Goal: Transaction & Acquisition: Register for event/course

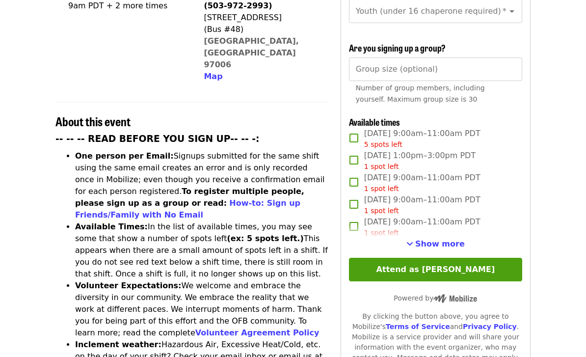
scroll to position [311, 0]
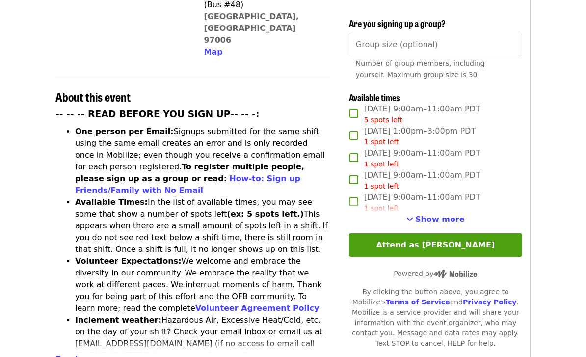
click at [438, 215] on span "Show more" at bounding box center [441, 219] width 50 height 9
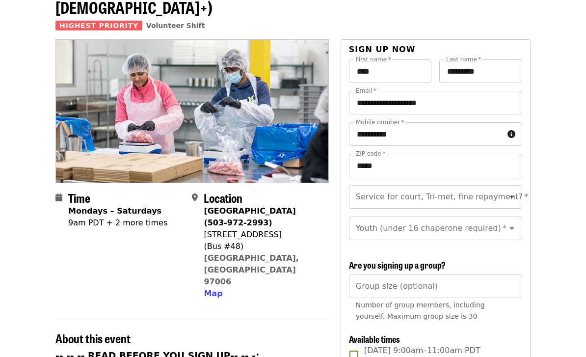
scroll to position [72, 0]
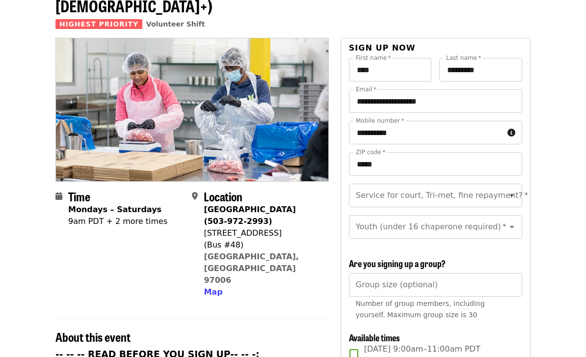
click at [400, 184] on div "Service for court, Tri-met, fine repayment?   * Service for court, Tri-met, fin…" at bounding box center [435, 196] width 173 height 24
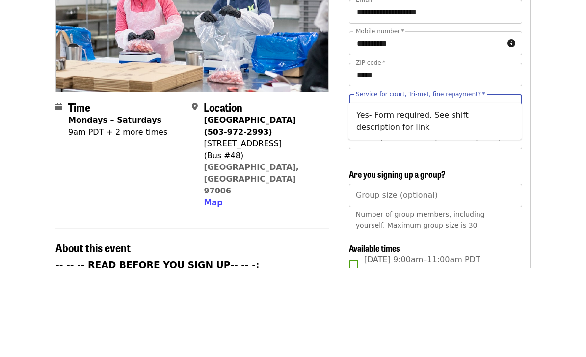
click at [377, 196] on li "Yes- Form required. See shift description for link" at bounding box center [435, 210] width 173 height 29
type input "**********"
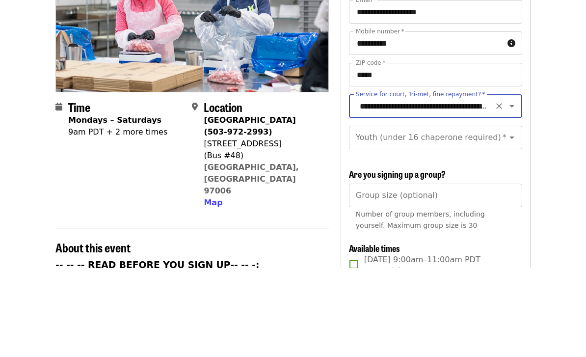
click at [392, 215] on div "Youth (under 16 chaperone required)   * Youth (under 16 chaperone required) *" at bounding box center [435, 227] width 173 height 24
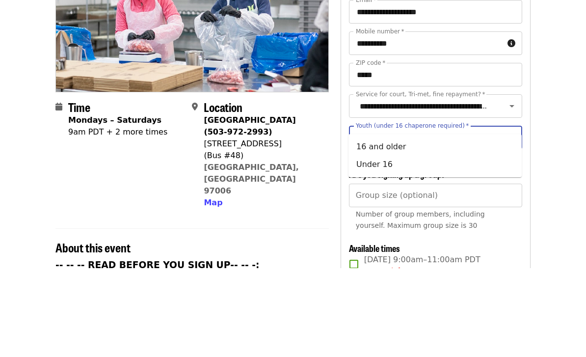
click at [382, 227] on li "16 and older" at bounding box center [435, 236] width 173 height 18
type input "**********"
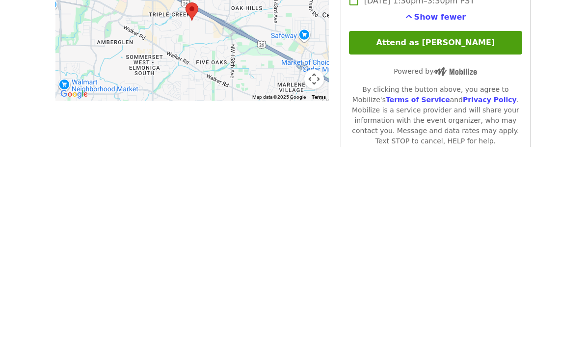
scroll to position [759, 0]
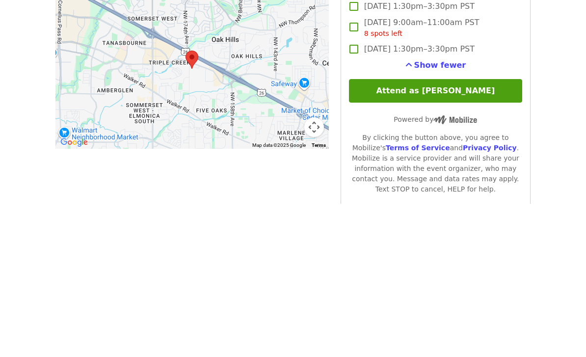
click at [469, 233] on button "Attend as [PERSON_NAME]" at bounding box center [435, 245] width 173 height 24
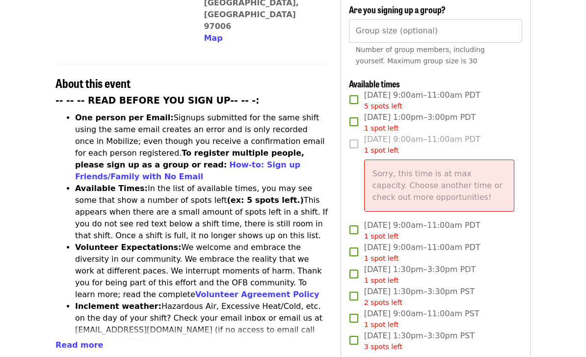
scroll to position [210, 0]
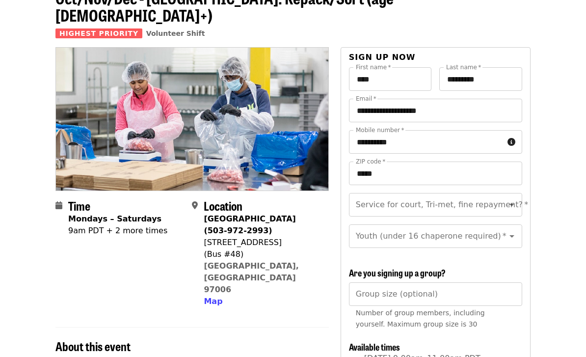
scroll to position [30, 0]
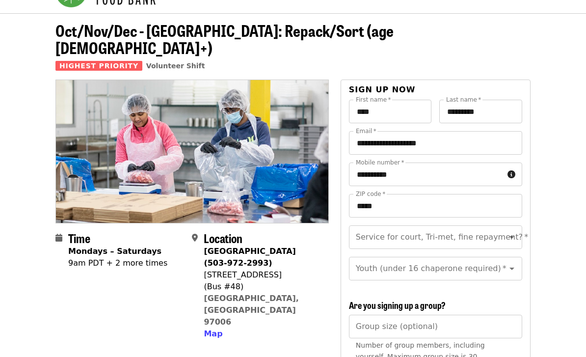
click at [516, 231] on icon "Open" at bounding box center [512, 237] width 12 height 12
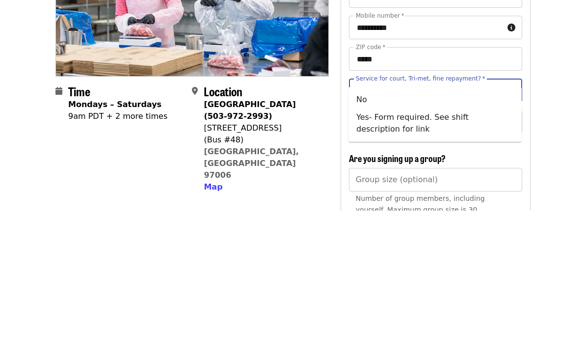
click at [380, 255] on li "Yes- Form required. See shift description for link" at bounding box center [435, 269] width 173 height 29
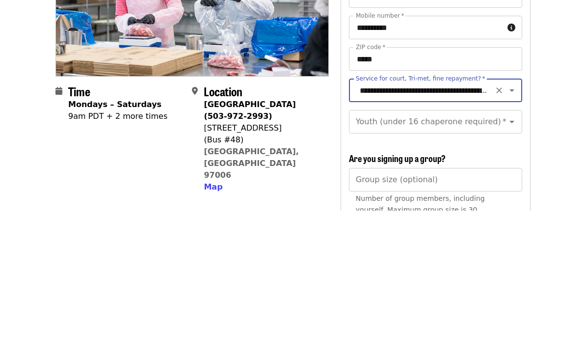
type input "**********"
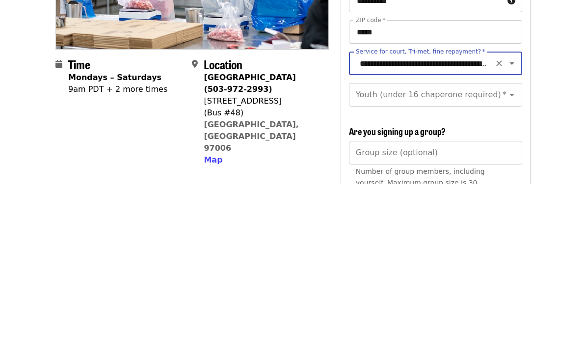
click at [511, 263] on icon "Open" at bounding box center [512, 269] width 12 height 12
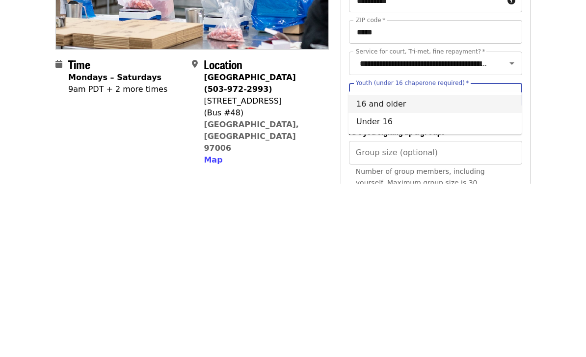
click at [396, 269] on li "16 and older" at bounding box center [435, 278] width 173 height 18
type input "**********"
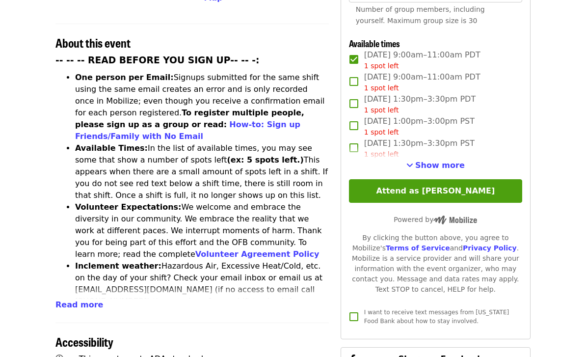
scroll to position [366, 0]
click at [459, 179] on button "Attend as [PERSON_NAME]" at bounding box center [435, 191] width 173 height 24
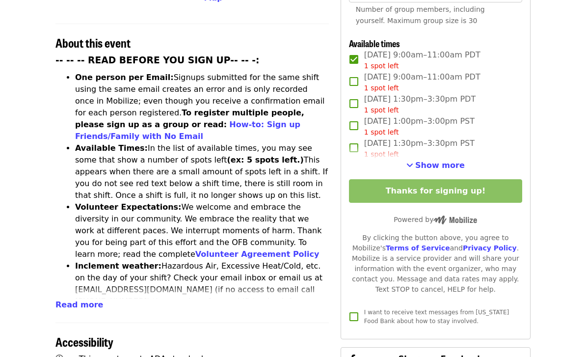
click at [446, 161] on span "Show more" at bounding box center [441, 165] width 50 height 9
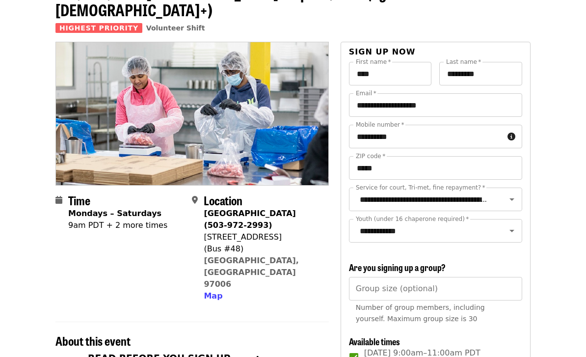
scroll to position [0, 0]
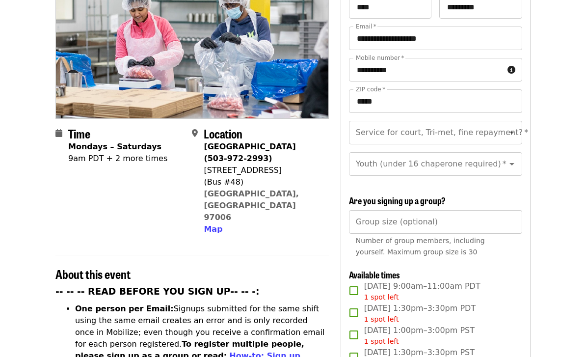
scroll to position [205, 0]
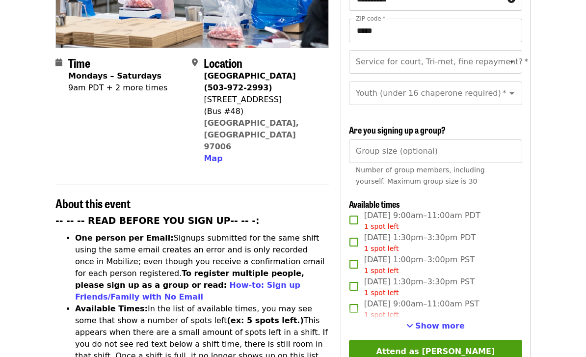
click at [441, 322] on span "Show more" at bounding box center [441, 326] width 50 height 9
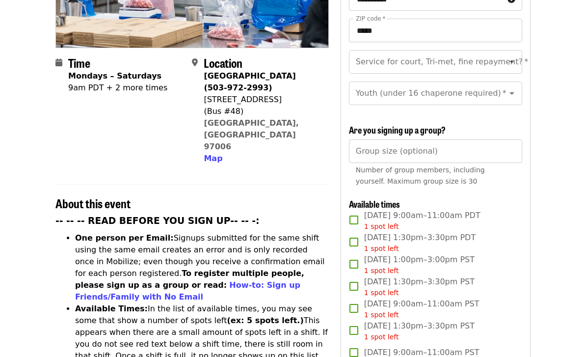
scroll to position [236, 0]
